Goal: Answer question/provide support: Share knowledge or assist other users

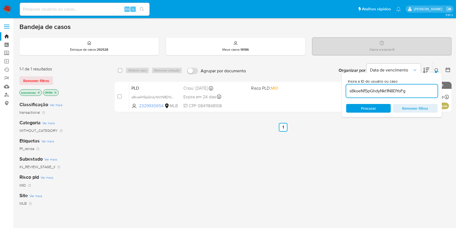
click at [398, 89] on input "s8koeN15pGhdyNkt1N8DYoFg" at bounding box center [391, 90] width 91 height 7
paste input "AFEXR2XpqRuCSyl8aJUcyZD1"
click at [398, 89] on input "s8koeN15pGhdyNkt1N8DAFEXR2XpqRuCSyl8aJUcyZD1oFg" at bounding box center [391, 90] width 91 height 7
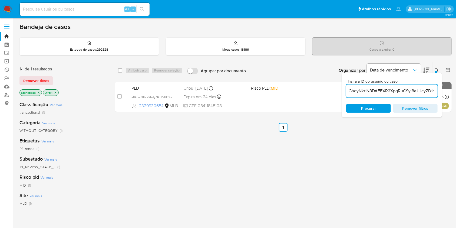
click at [398, 89] on input "s8koeN15pGhdyNkt1N8DAFEXR2XpqRuCSyl8aJUcyZD1oFg" at bounding box center [391, 90] width 91 height 7
type input "s8koeN15pGhdyNkt1N8DAFEXR2XpqRuCSyl8aJUcyZD1oFg"
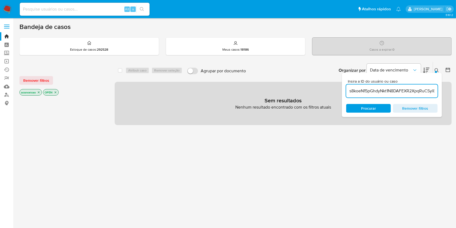
click at [398, 89] on input "s8koeN15pGhdyNkt1N8DAFEXR2XpqRuCSyl8aJUcyZD1oFg" at bounding box center [391, 90] width 91 height 7
paste input "AFEXR2XpqRuCSyl8aJUcyZD1"
type input "AFEXR2XpqRuCSyl8aJUcyZD1"
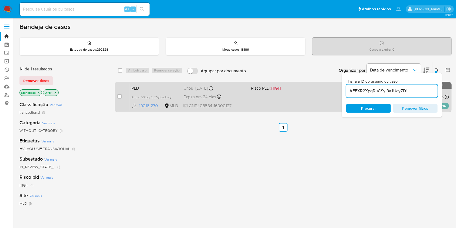
click at [300, 107] on div "PLD AFEXR2XpqRuCSyl8aJUcyZD1 190161270 MLB Risco PLD: HIGH Criou: [DATE] Criou:…" at bounding box center [289, 96] width 320 height 27
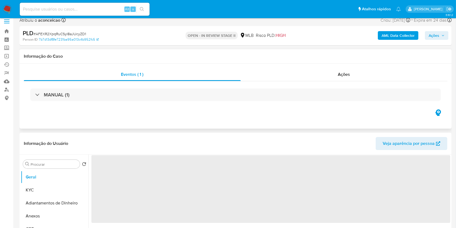
scroll to position [108, 0]
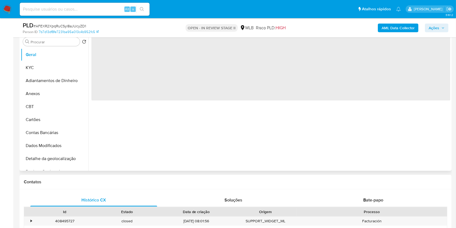
select select "10"
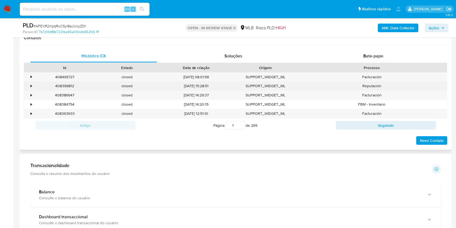
scroll to position [217, 0]
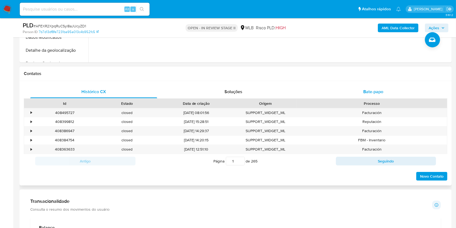
click at [377, 91] on span "Bate-papo" at bounding box center [374, 92] width 20 height 6
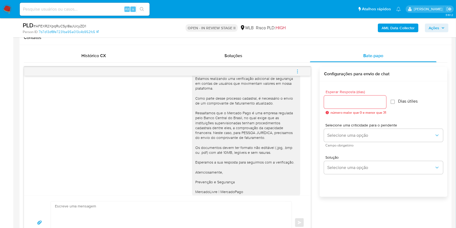
scroll to position [30, 0]
